Goal: Task Accomplishment & Management: Manage account settings

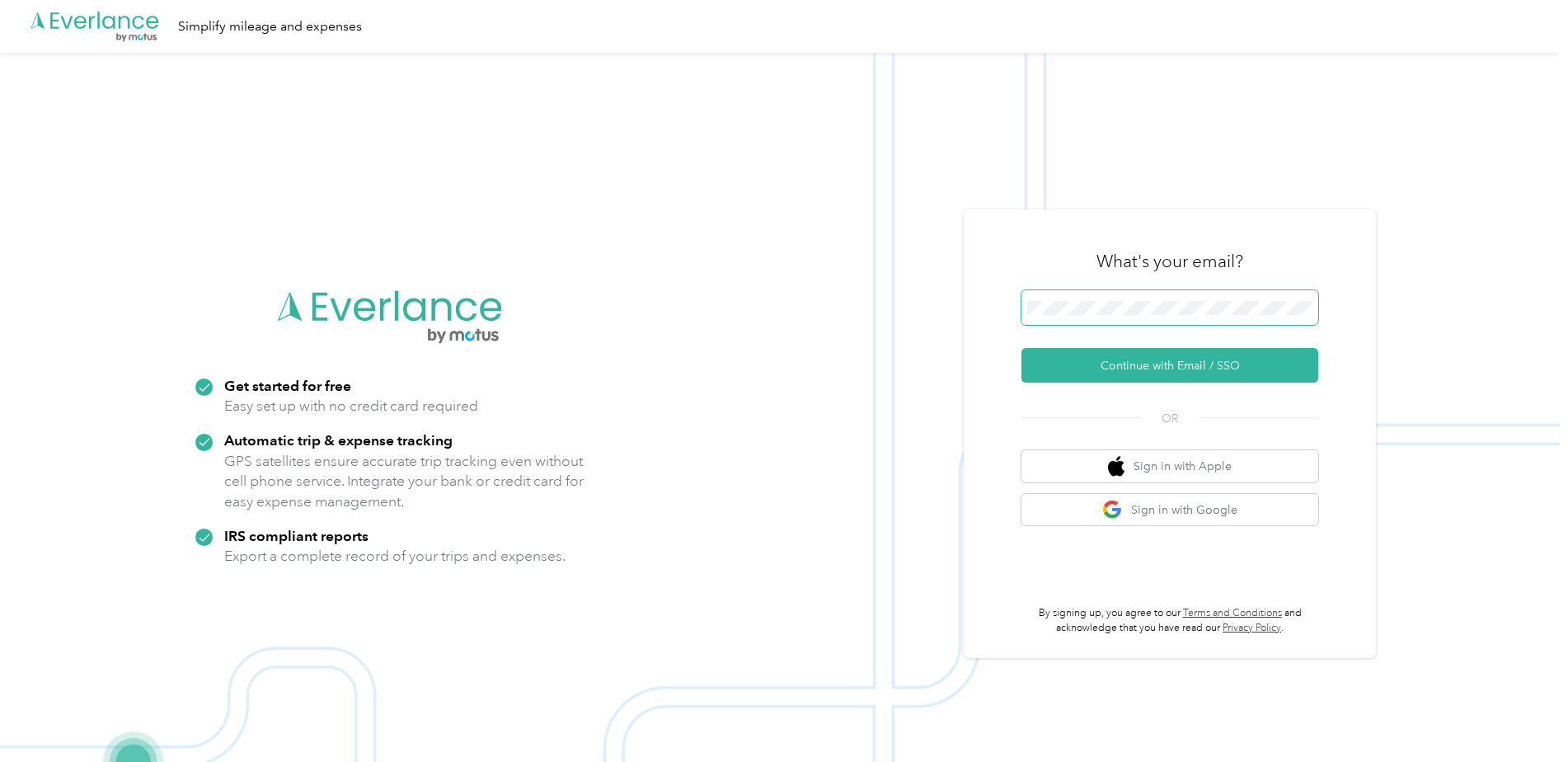
click at [1096, 325] on span at bounding box center [1170, 307] width 297 height 35
click at [1153, 361] on button "Continue with Email / SSO" at bounding box center [1170, 365] width 297 height 35
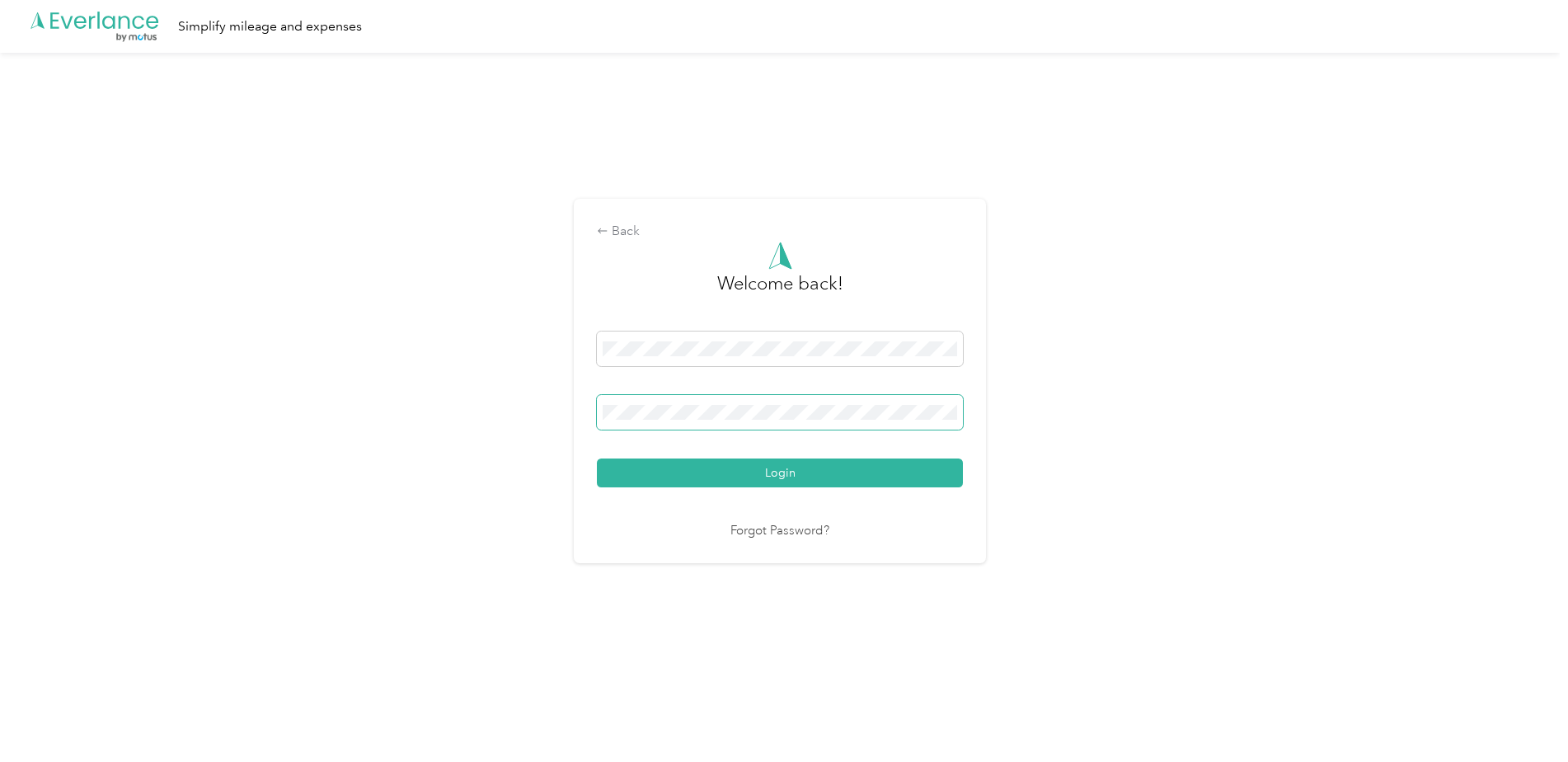
click at [685, 420] on span at bounding box center [780, 412] width 366 height 35
click at [597, 459] on button "Login" at bounding box center [780, 473] width 366 height 29
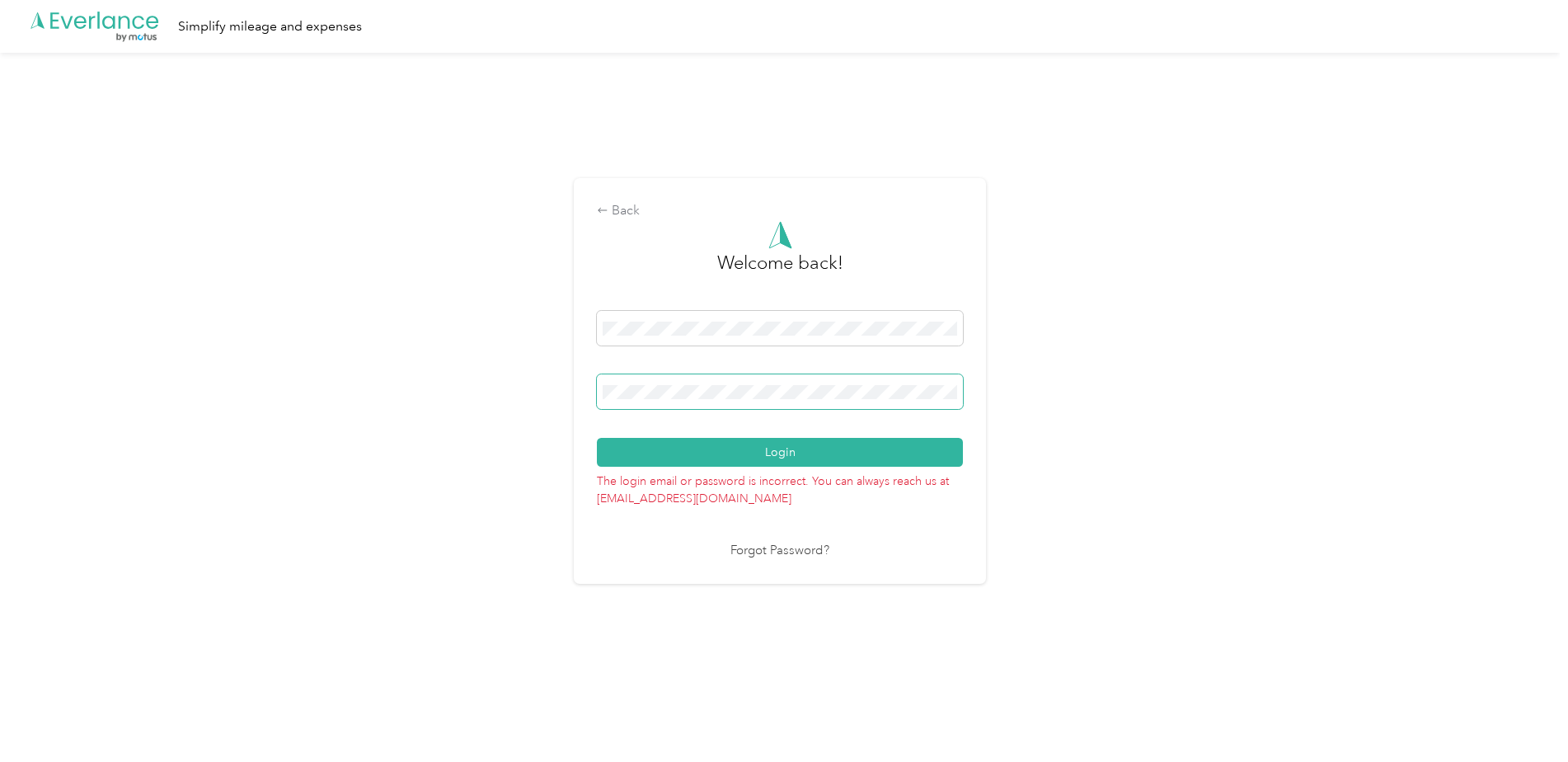
click at [584, 396] on div "Back Welcome back! Login The login email or password is incorrect. You can alwa…" at bounding box center [780, 381] width 412 height 405
click at [521, 390] on div "Back Welcome back! Login The login email or password is incorrect. You can alwa…" at bounding box center [780, 388] width 1559 height 671
click at [597, 438] on button "Login" at bounding box center [780, 452] width 366 height 29
click at [530, 397] on div "Back Welcome back! Login The login email or password is incorrect. You can alwa…" at bounding box center [780, 388] width 1559 height 671
click at [799, 450] on button "Login" at bounding box center [780, 452] width 366 height 29
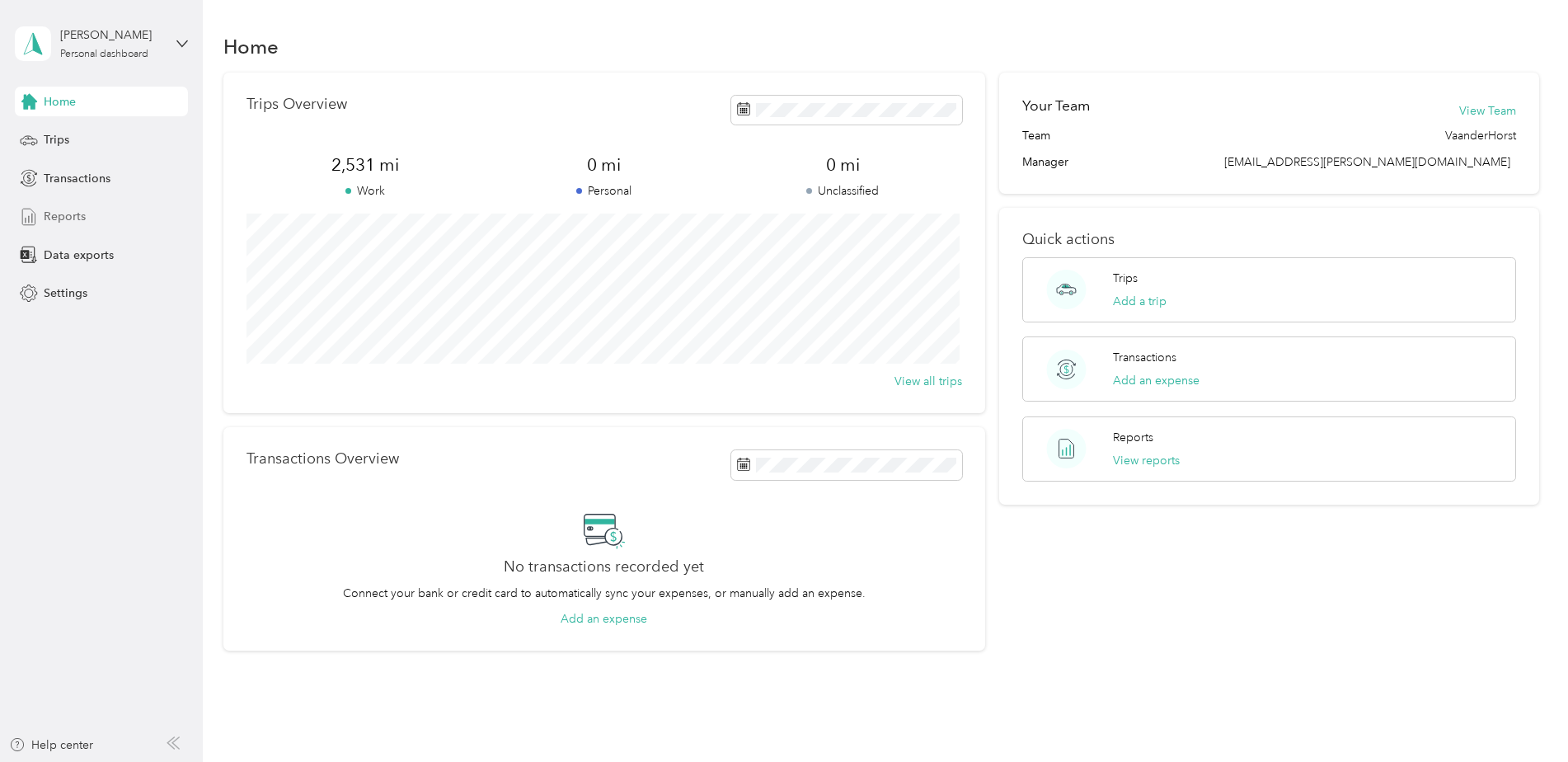
click at [79, 216] on span "Reports" at bounding box center [64, 216] width 42 height 18
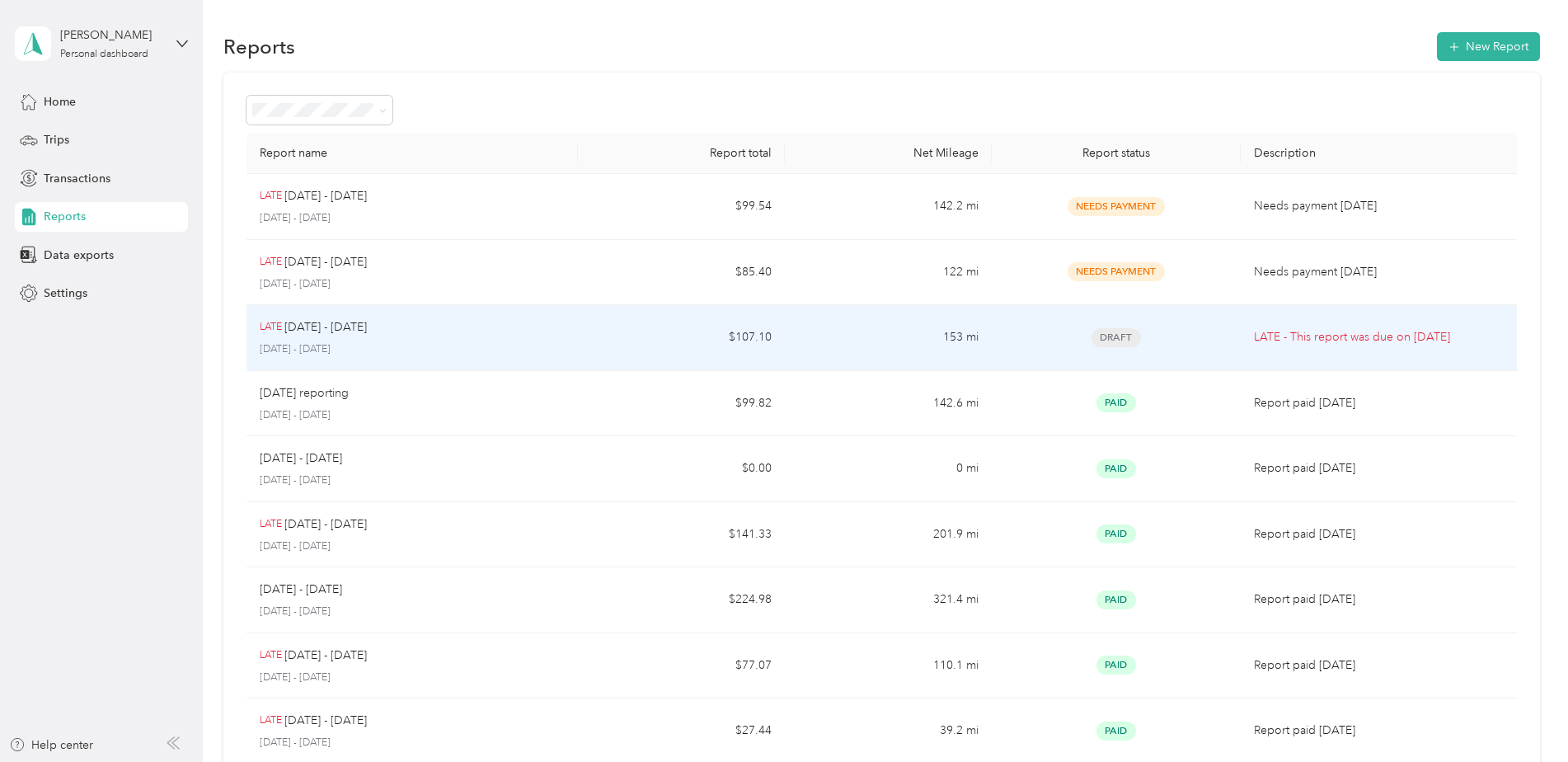
click at [1323, 342] on p "LATE - This report was due on [DATE]" at bounding box center [1379, 337] width 250 height 18
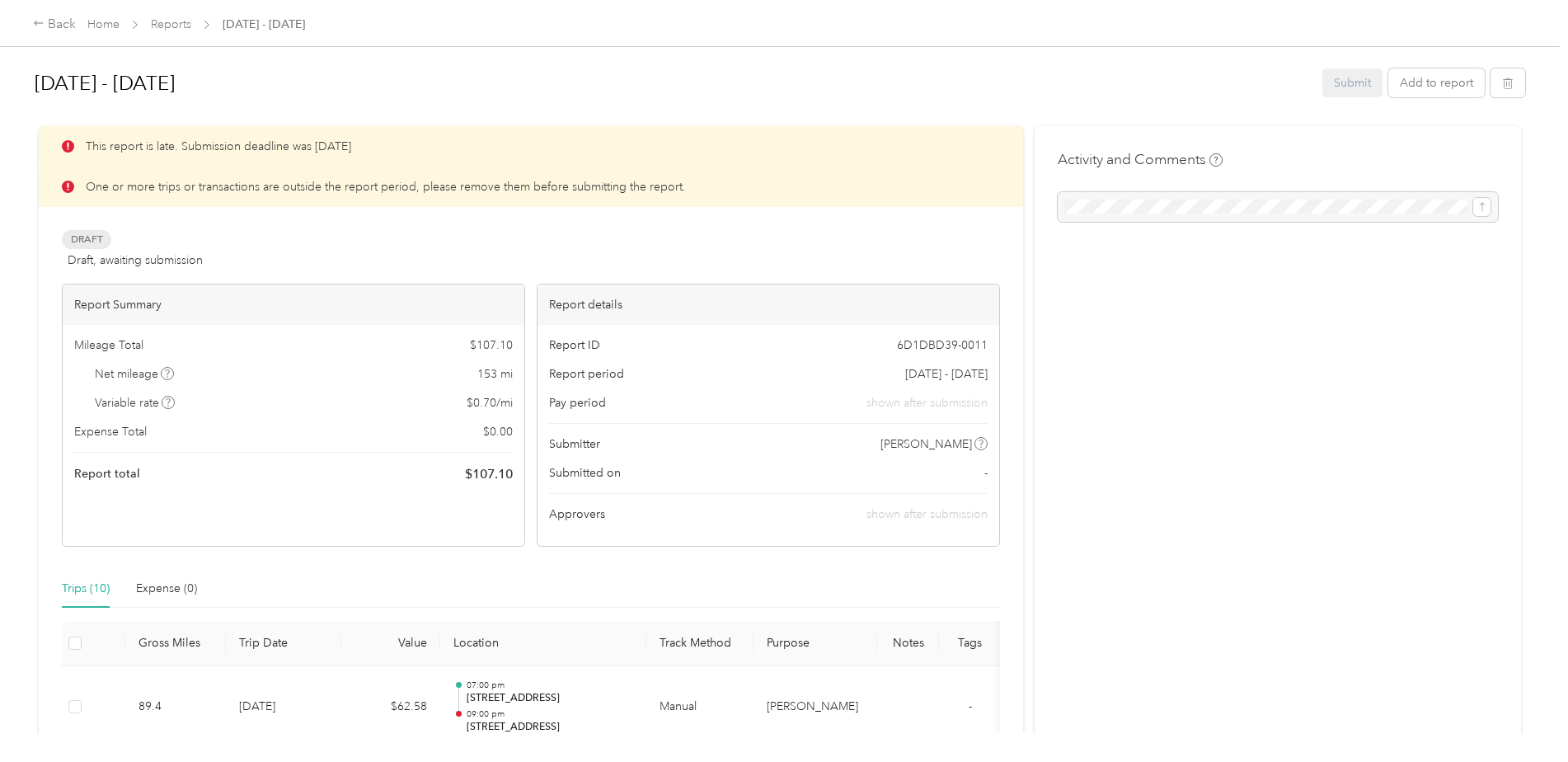
click at [1169, 200] on div at bounding box center [1277, 207] width 440 height 29
click at [1435, 82] on button "Add to report" at bounding box center [1436, 82] width 97 height 29
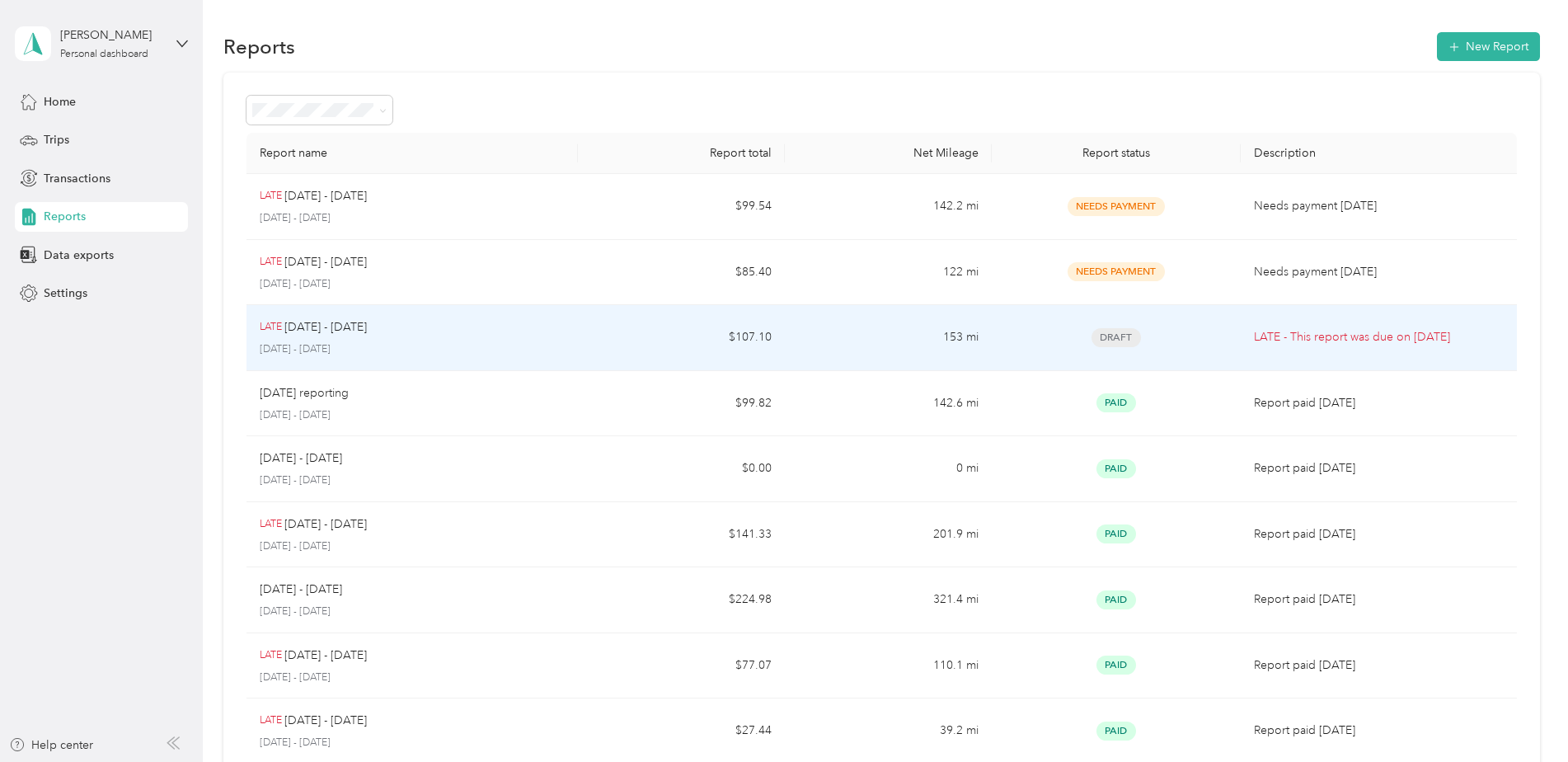
click at [1264, 333] on p "LATE - This report was due on [DATE]" at bounding box center [1379, 337] width 250 height 18
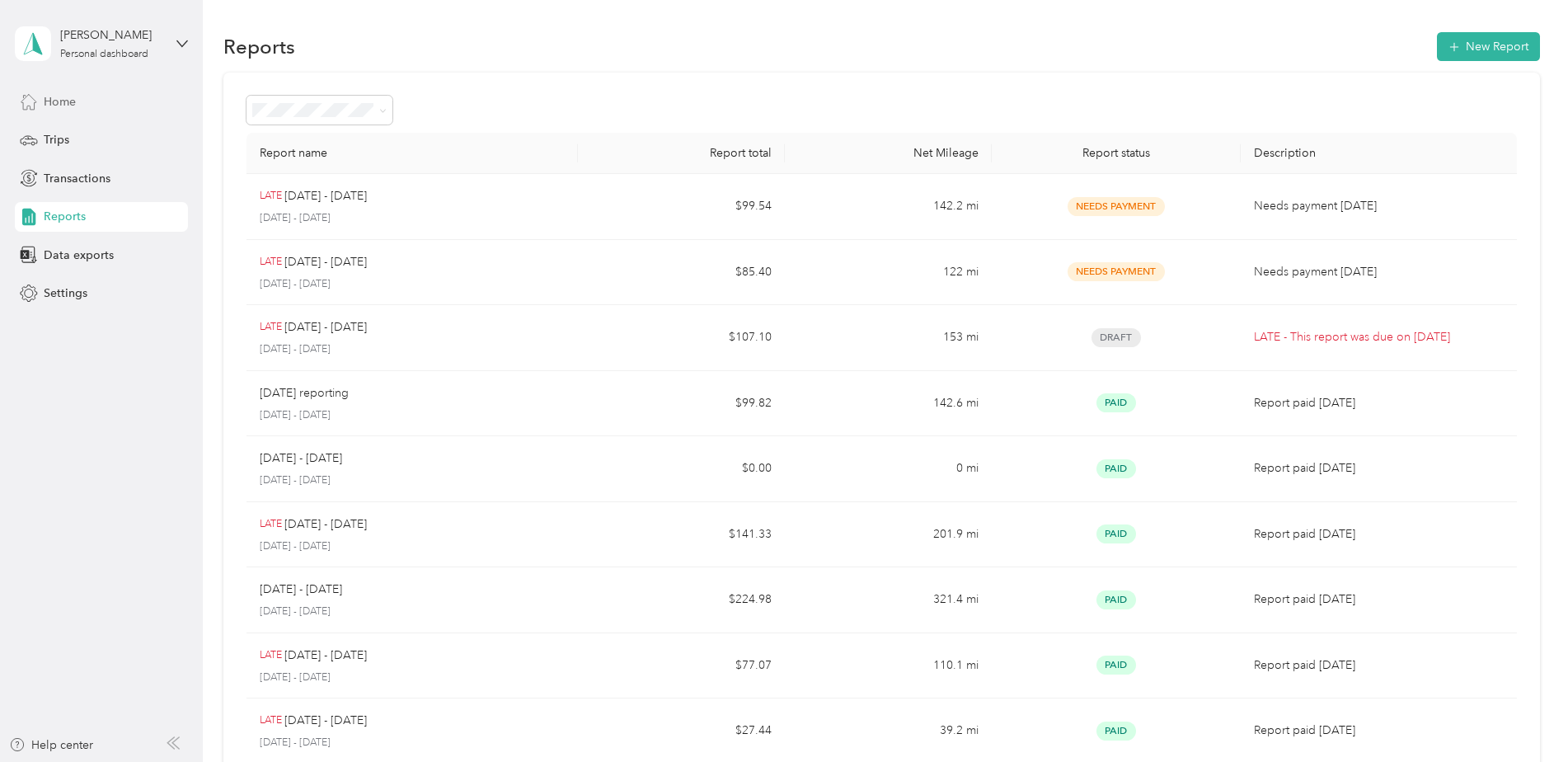
click at [81, 90] on div "Home" at bounding box center [101, 101] width 173 height 29
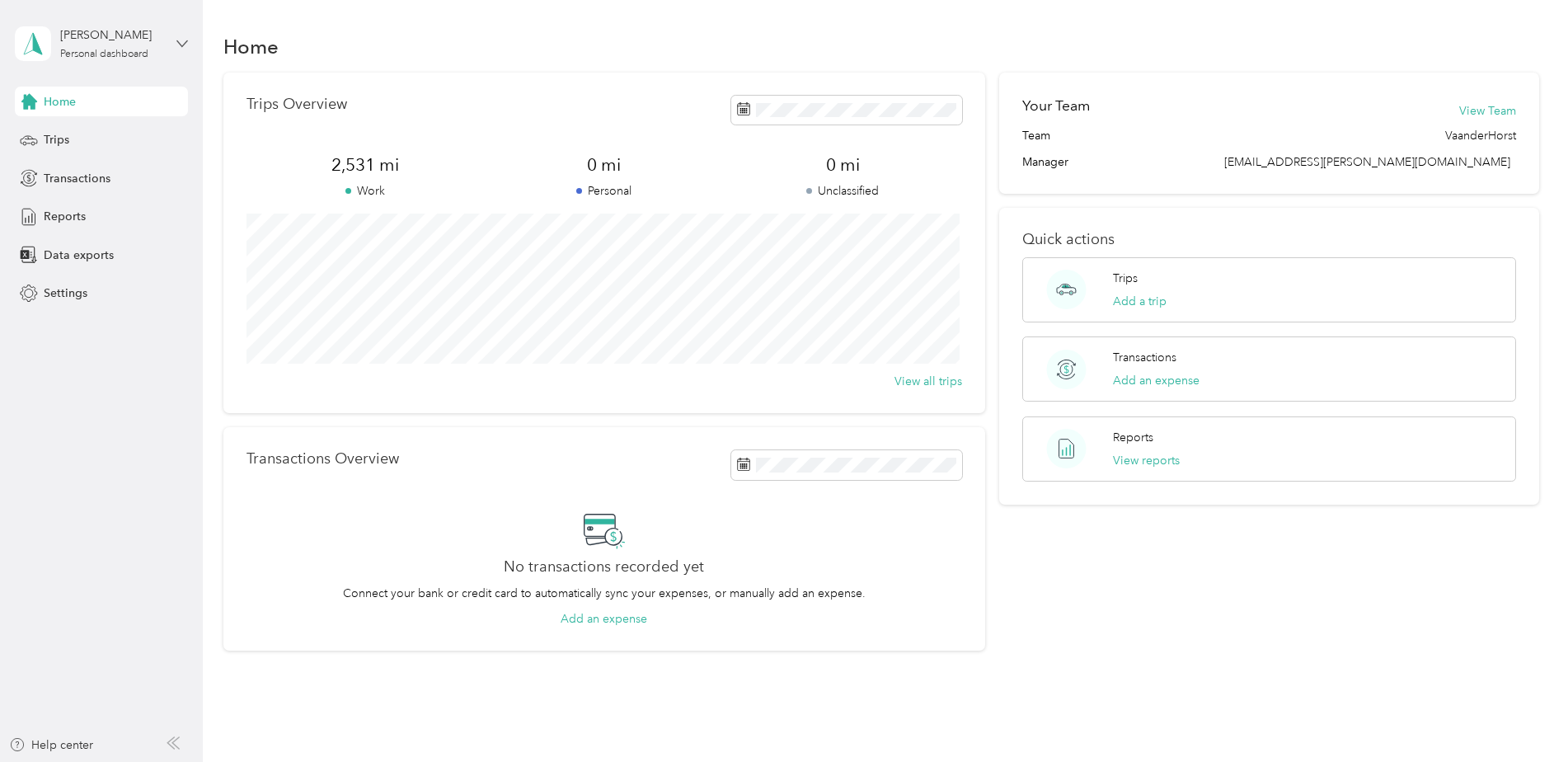
click at [182, 42] on icon at bounding box center [182, 43] width 12 height 12
click at [88, 145] on div "Trips" at bounding box center [101, 139] width 173 height 29
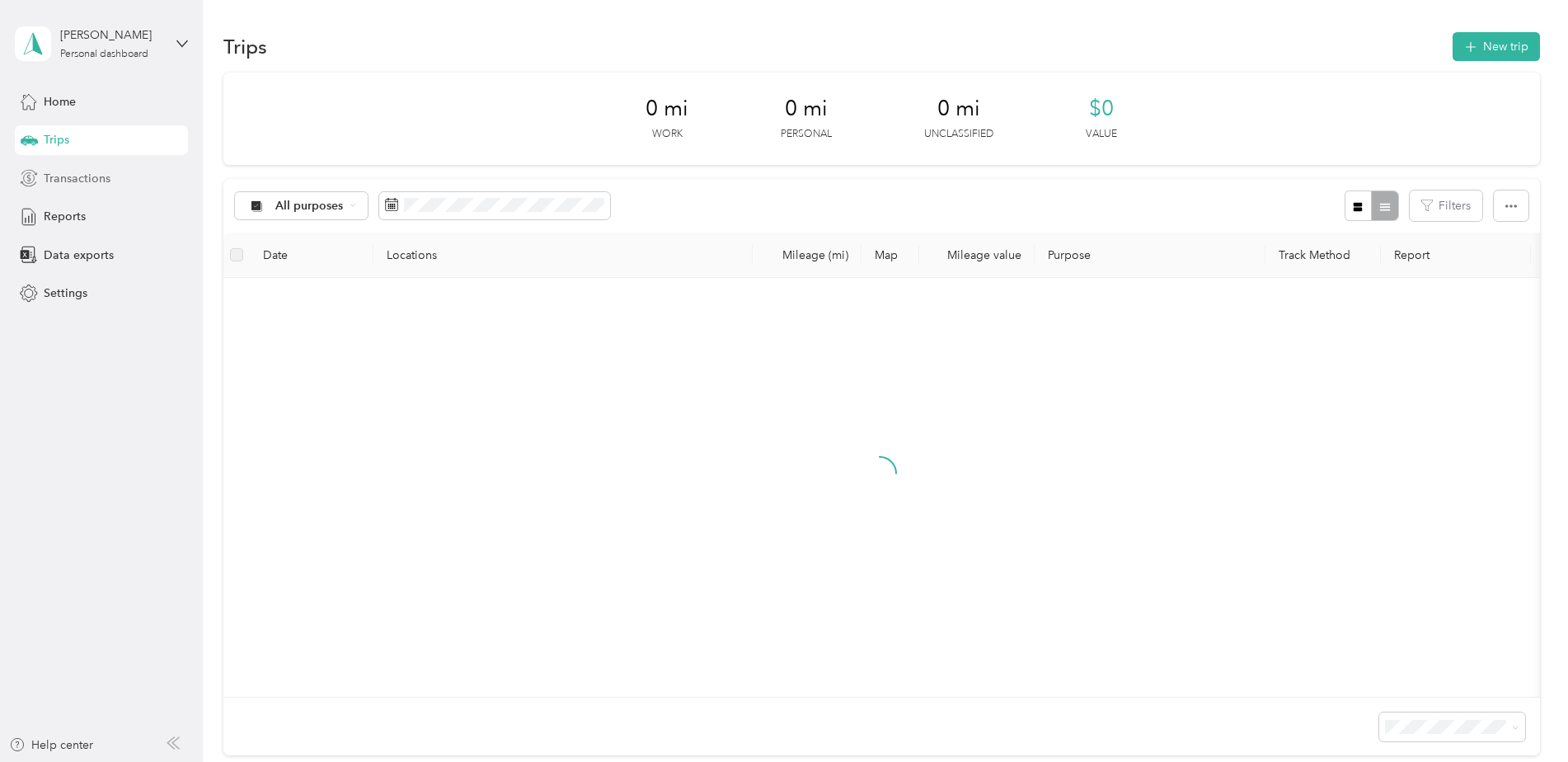
click at [88, 182] on span "Transactions" at bounding box center [76, 178] width 67 height 18
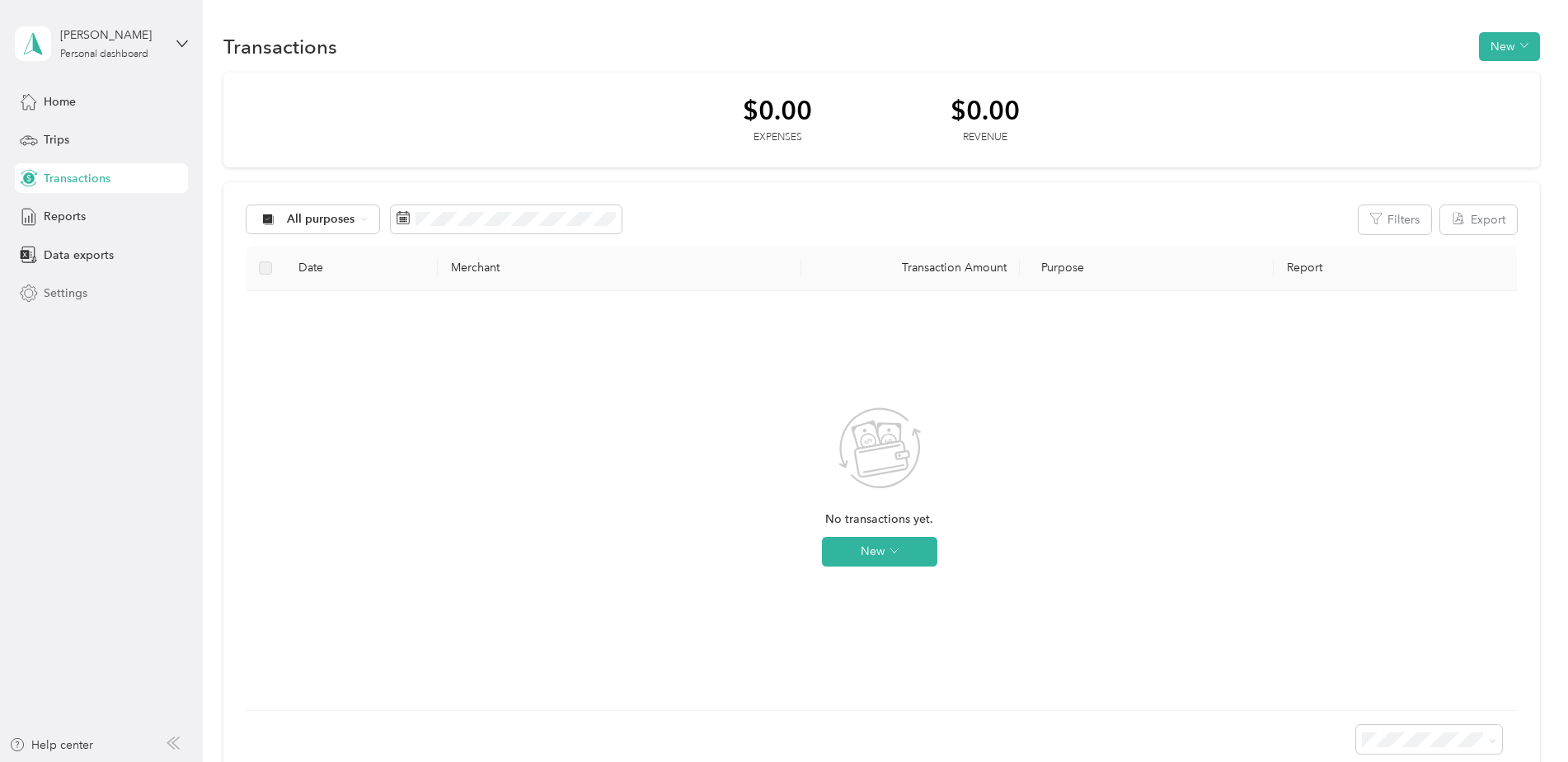
click at [64, 301] on span "Settings" at bounding box center [65, 294] width 43 height 18
click at [69, 214] on span "Reports" at bounding box center [64, 216] width 42 height 18
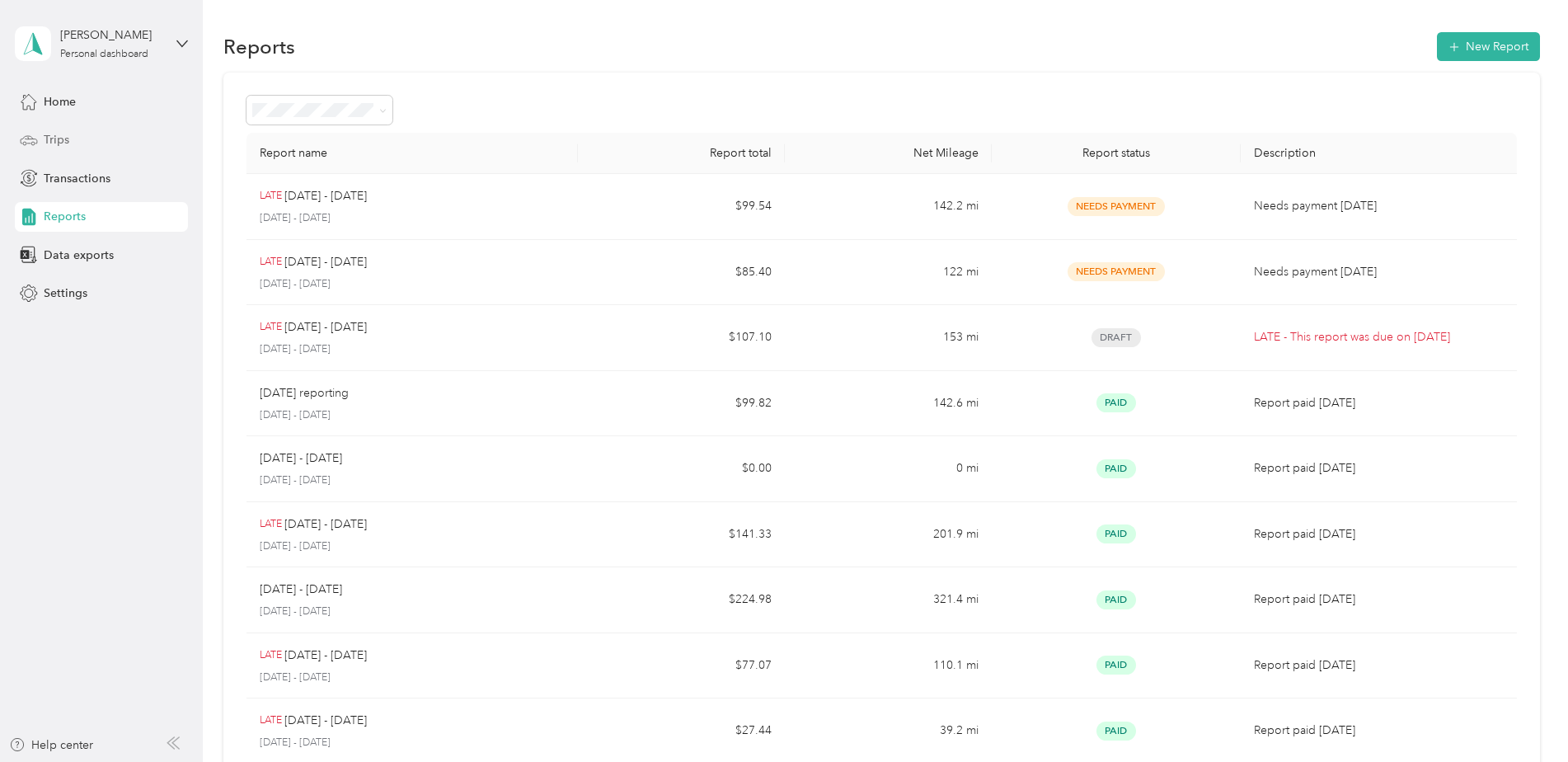
click at [56, 134] on span "Trips" at bounding box center [56, 140] width 26 height 18
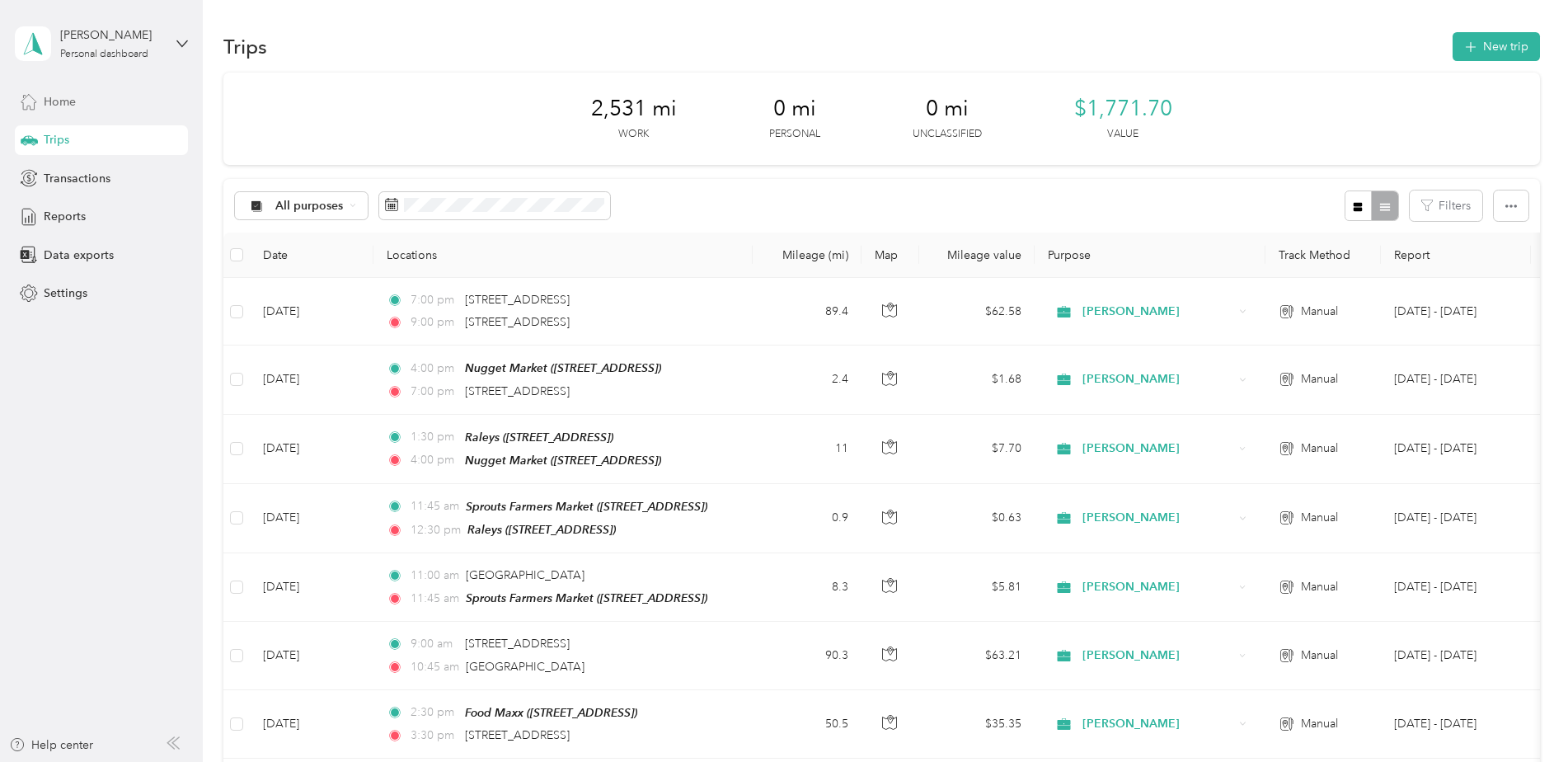
click at [23, 104] on icon at bounding box center [28, 102] width 15 height 15
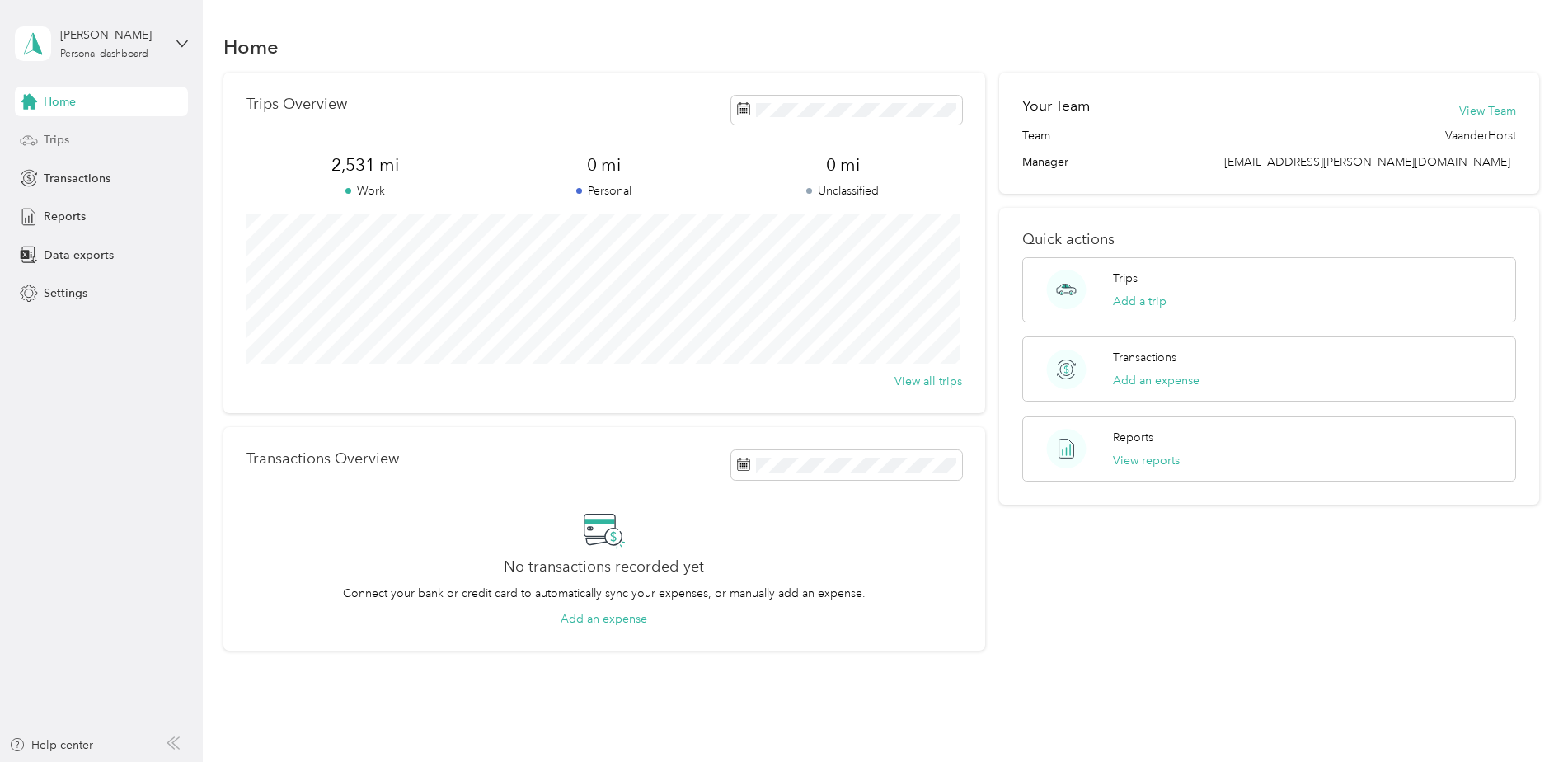
click at [67, 139] on span "Trips" at bounding box center [56, 140] width 26 height 18
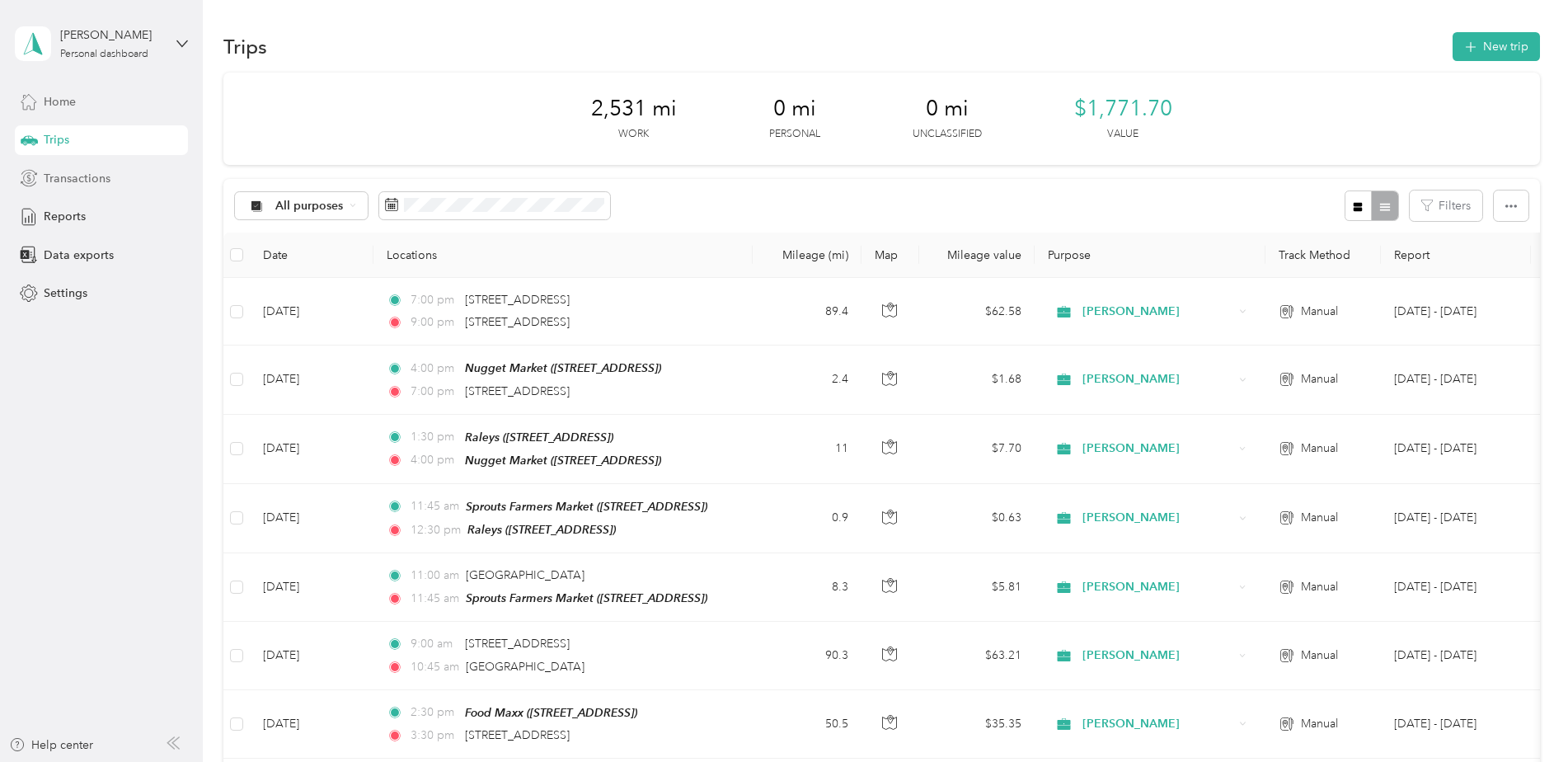
click at [76, 180] on span "Transactions" at bounding box center [76, 178] width 67 height 18
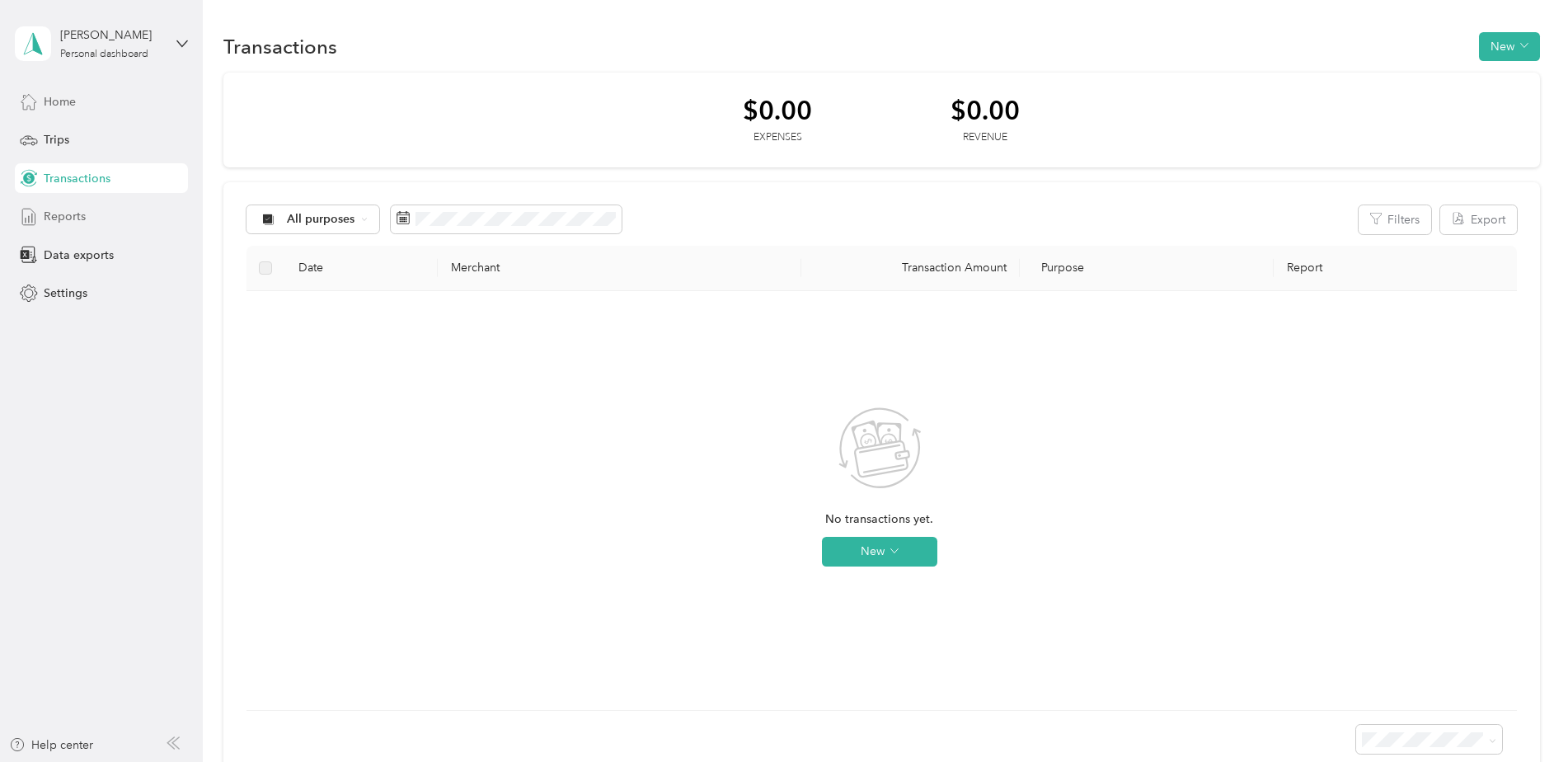
click at [74, 208] on span "Reports" at bounding box center [64, 216] width 42 height 18
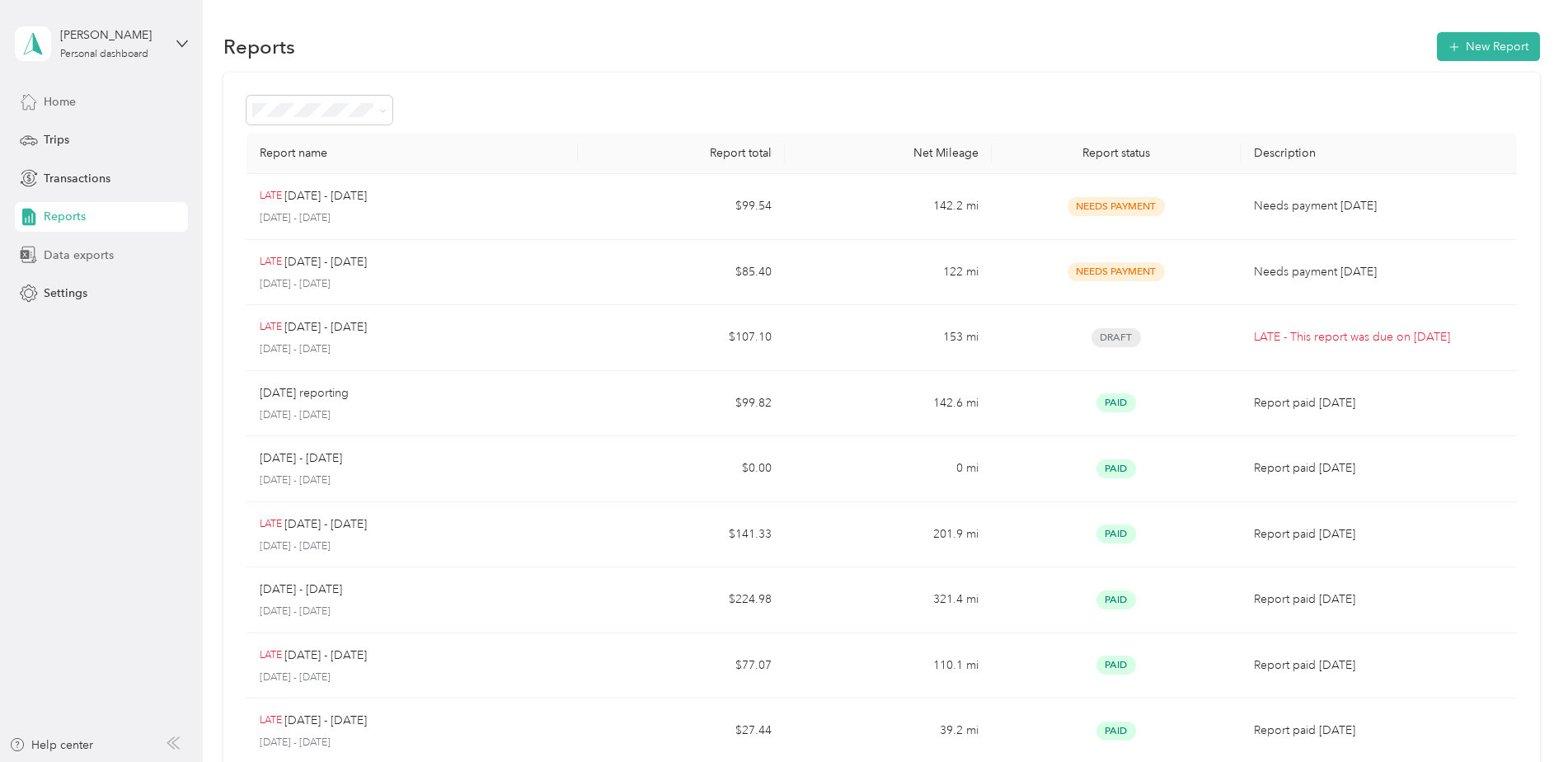
click at [72, 259] on span "Data exports" at bounding box center [78, 255] width 70 height 18
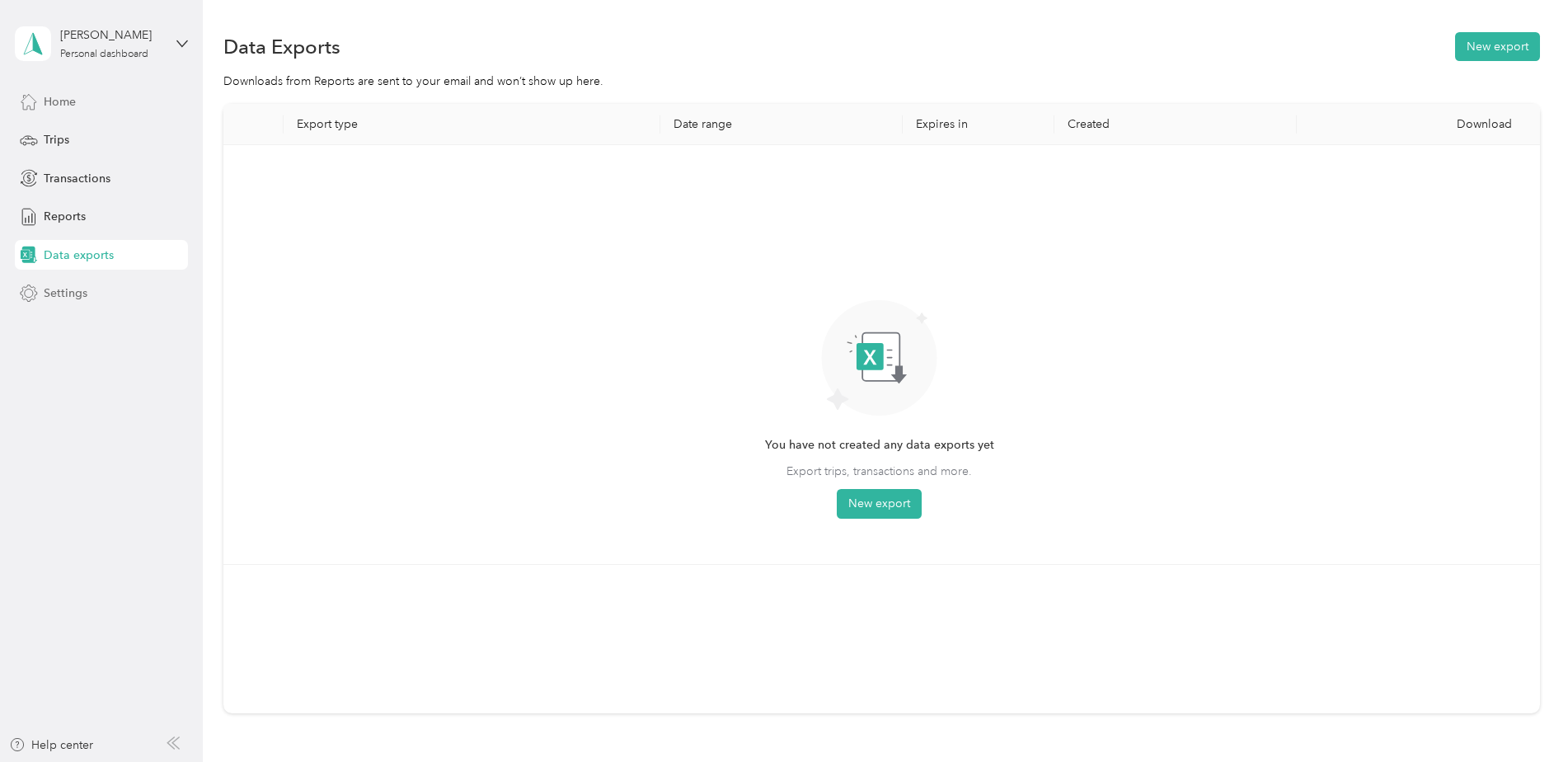
click at [57, 289] on span "Settings" at bounding box center [65, 294] width 43 height 18
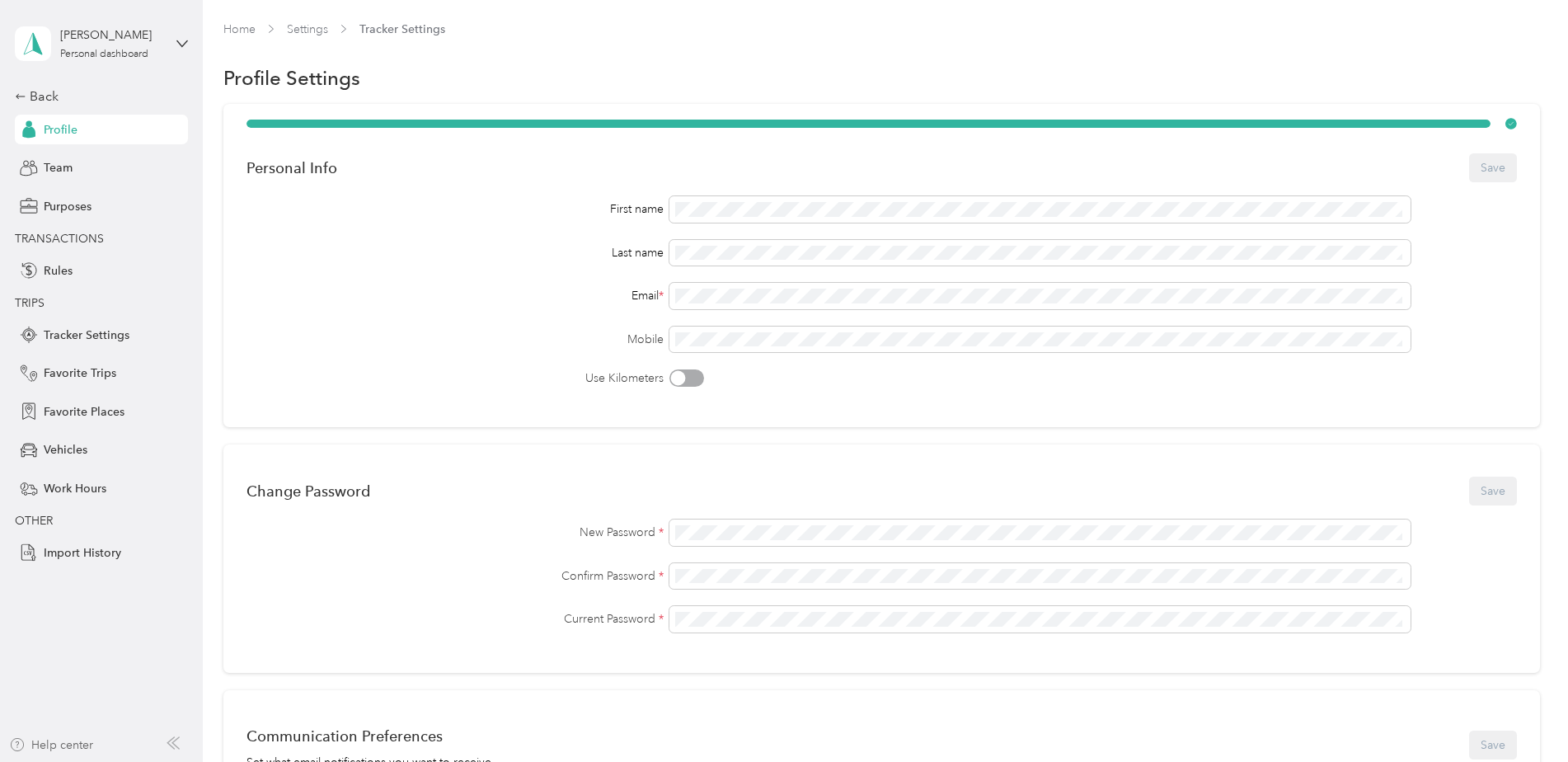
click at [76, 738] on div "Help center" at bounding box center [51, 745] width 84 height 18
click at [273, 298] on div "Email *" at bounding box center [455, 295] width 418 height 18
click at [21, 99] on icon at bounding box center [20, 96] width 12 height 12
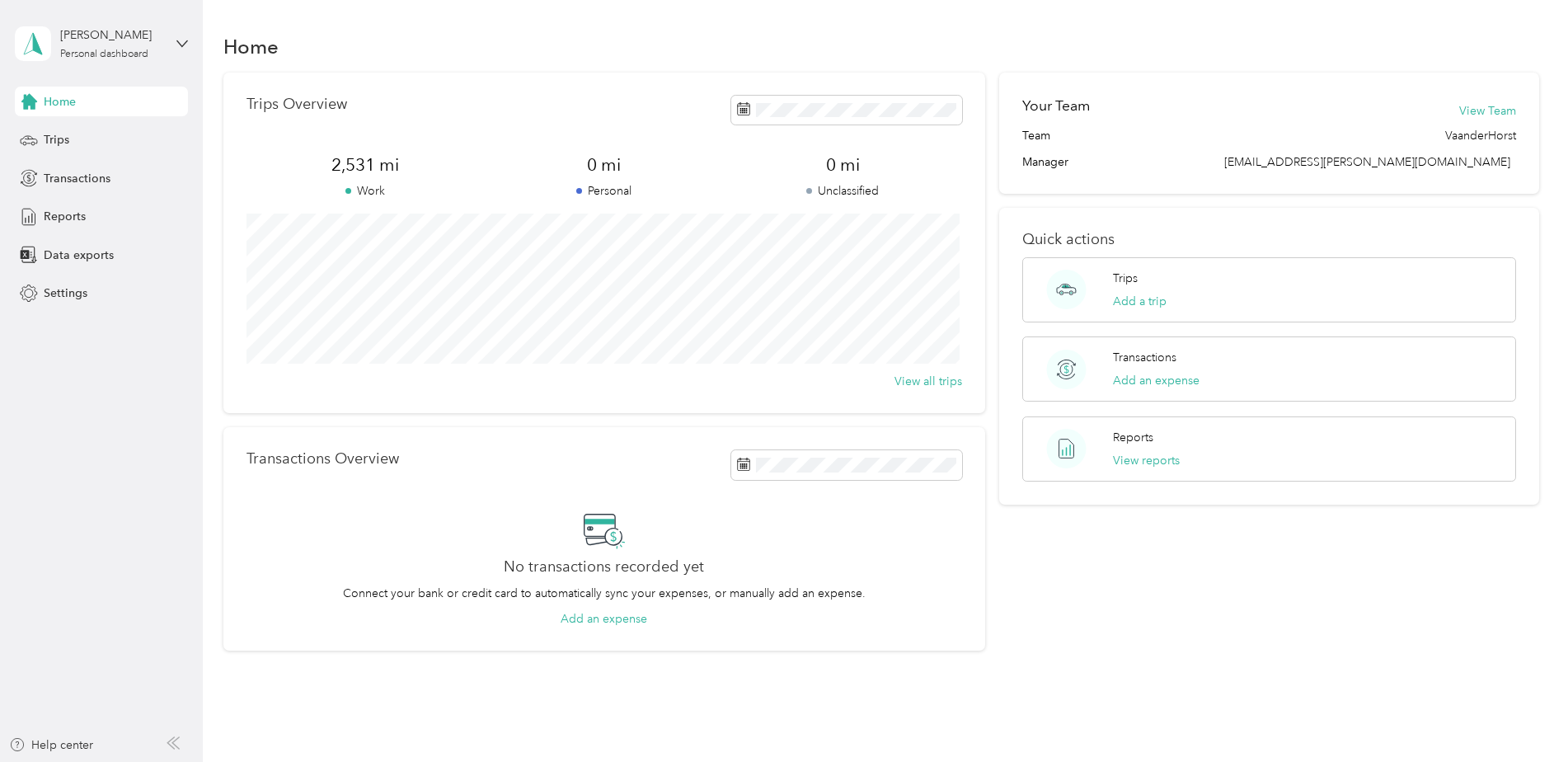
click at [73, 94] on span "Home" at bounding box center [59, 102] width 32 height 18
click at [77, 215] on span "Reports" at bounding box center [64, 216] width 42 height 18
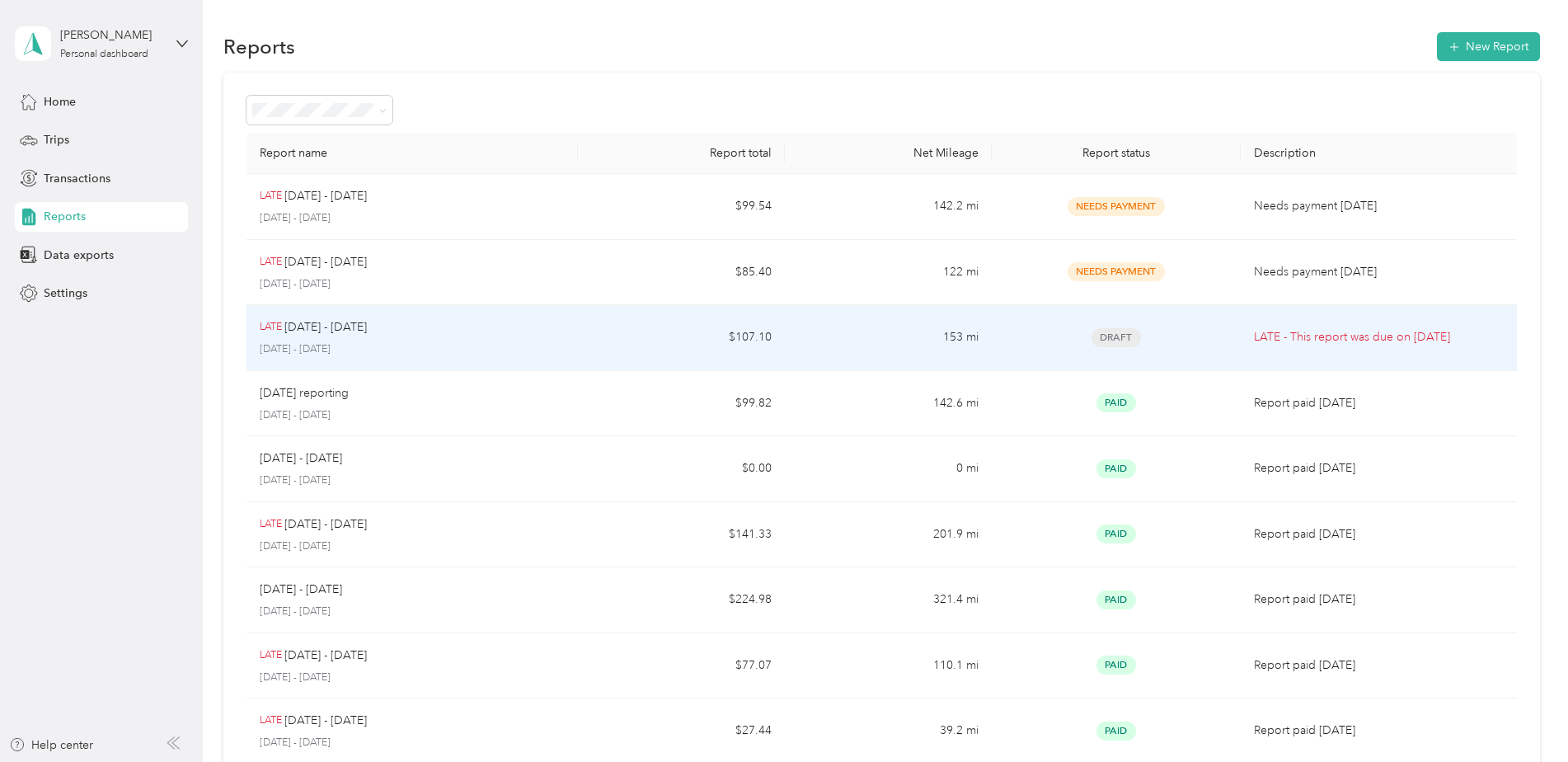
click at [1296, 334] on p "LATE - This report was due on [DATE]" at bounding box center [1379, 337] width 250 height 18
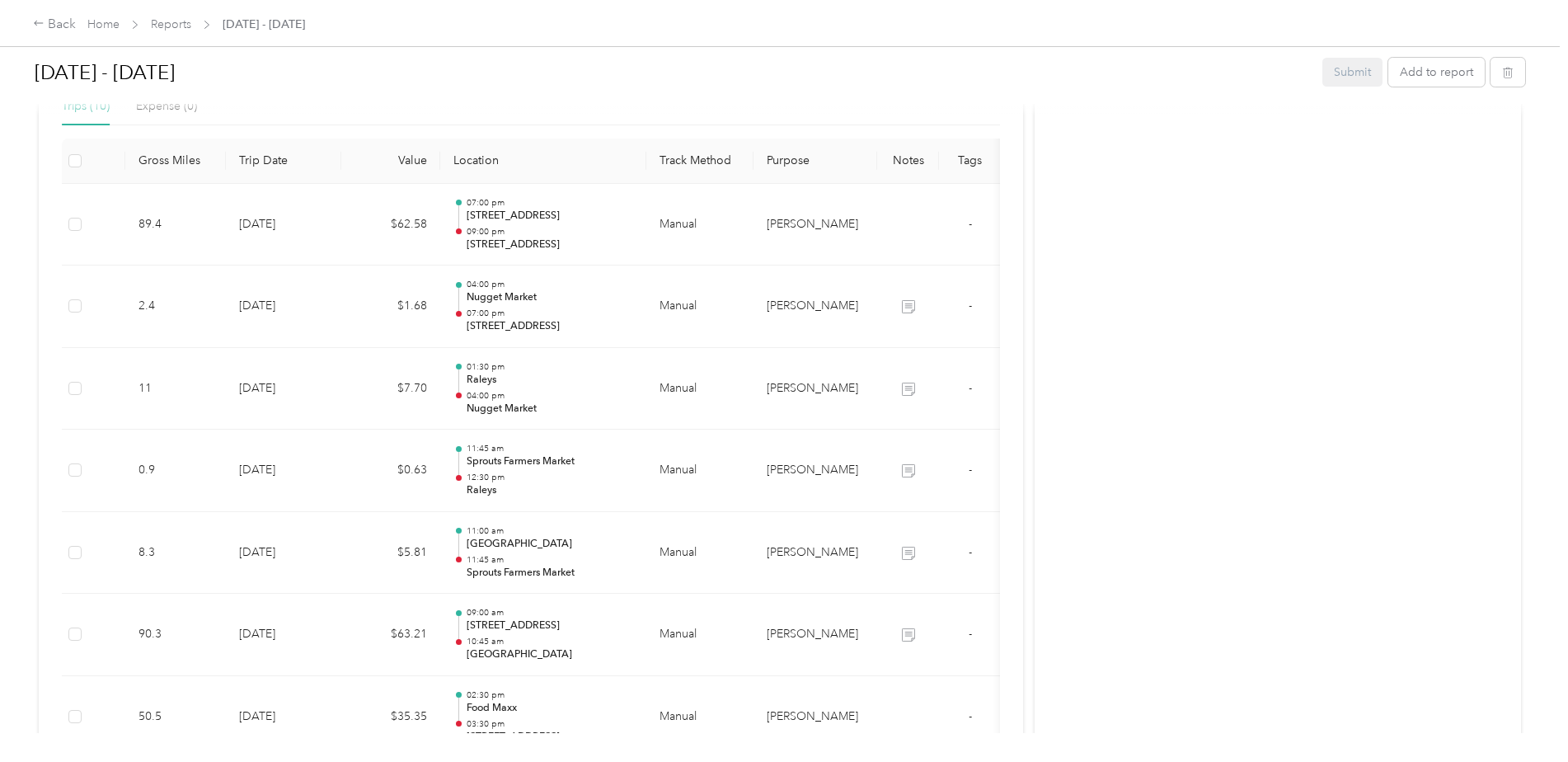
scroll to position [146, 0]
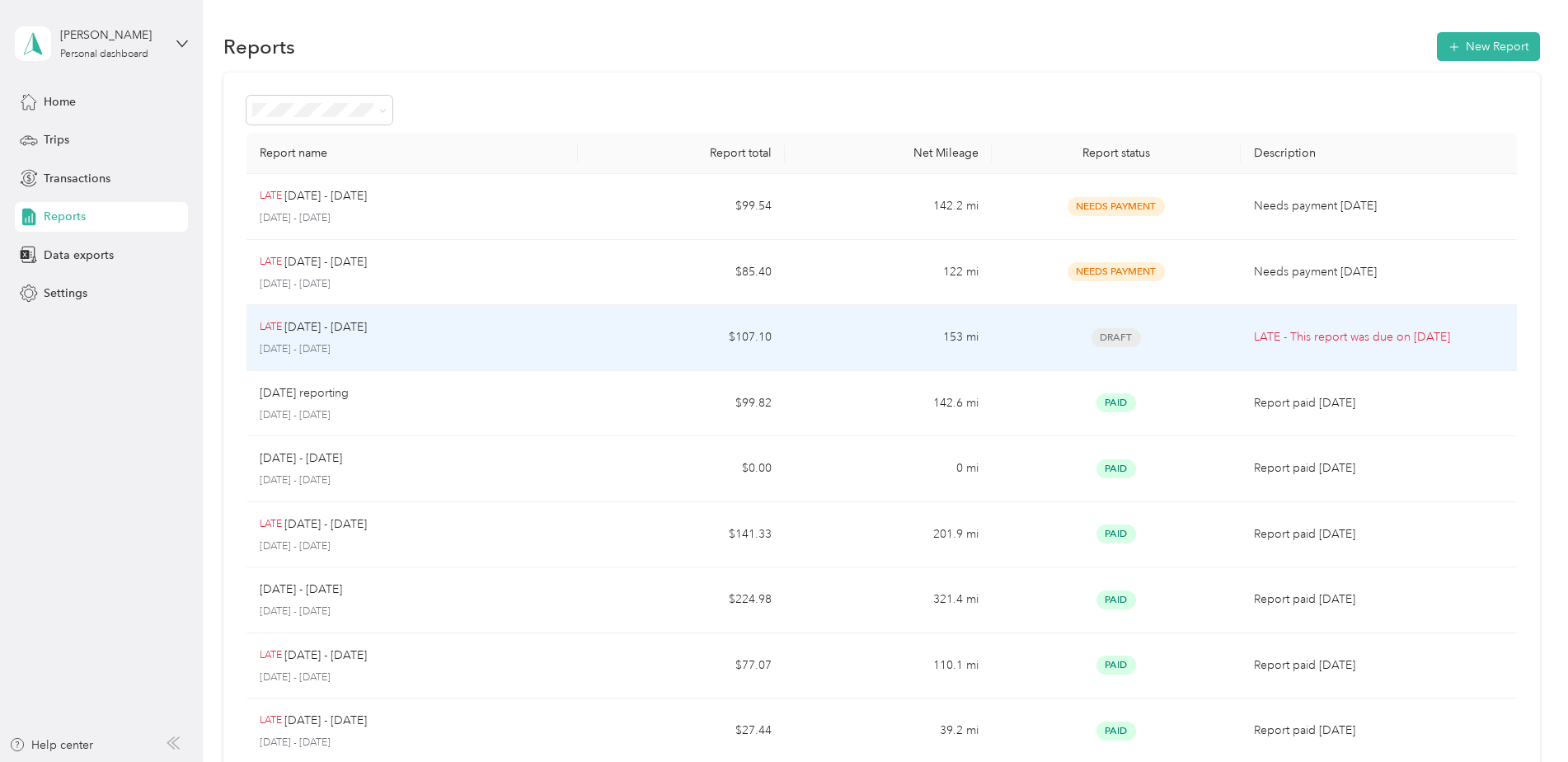
click at [362, 332] on p "[DATE] - [DATE]" at bounding box center [325, 327] width 82 height 18
